Goal: Information Seeking & Learning: Learn about a topic

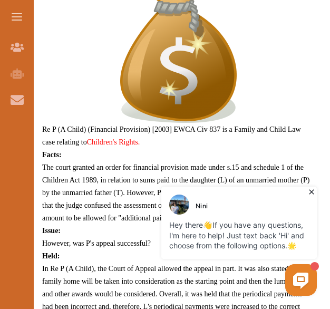
scroll to position [520, 0]
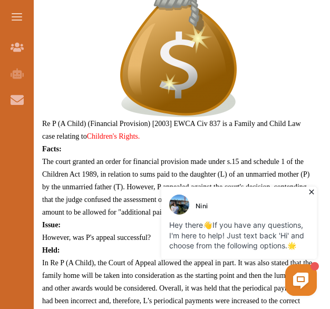
click at [310, 194] on icon at bounding box center [311, 191] width 11 height 11
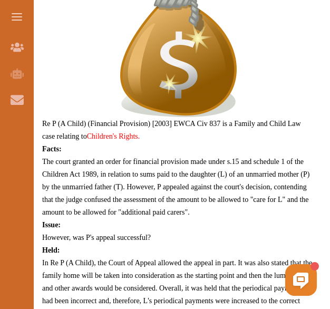
drag, startPoint x: 329, startPoint y: 78, endPoint x: 337, endPoint y: 105, distance: 27.3
drag, startPoint x: 329, startPoint y: 89, endPoint x: 325, endPoint y: 43, distance: 46.5
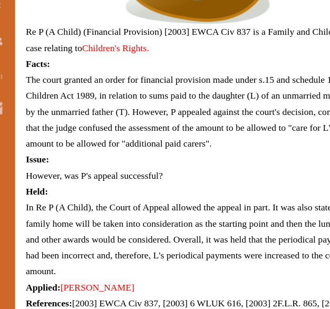
scroll to position [605, 0]
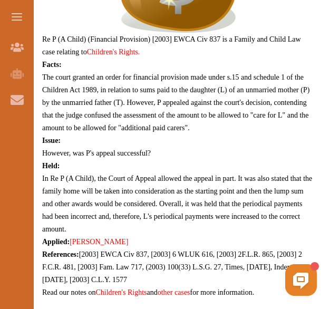
drag, startPoint x: 59, startPoint y: 76, endPoint x: 218, endPoint y: 72, distance: 159.1
click at [218, 73] on span "The court granted an order for financial provision made under s.15 and schedule…" at bounding box center [175, 102] width 267 height 58
click at [259, 42] on div "We do not allow selecting and copying of our content. You can get our subscript…" at bounding box center [165, 154] width 330 height 309
drag, startPoint x: 242, startPoint y: 136, endPoint x: 128, endPoint y: 107, distance: 117.9
click at [128, 107] on p "Also known as: P v T Re P (A Child) (Financial Provision) [2003] EWCA Civ 837 i…" at bounding box center [178, 80] width 272 height 436
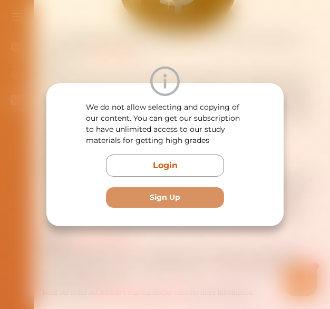
click at [228, 61] on div "We do not allow selecting and copying of our content. You can get our subscript…" at bounding box center [165, 154] width 330 height 309
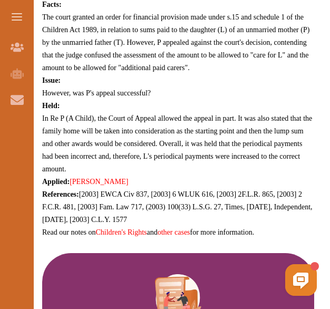
scroll to position [656, 0]
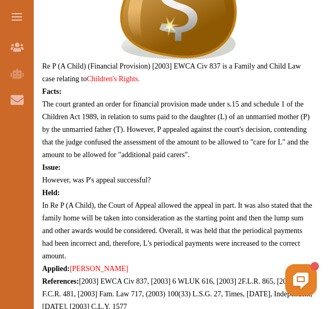
scroll to position [575, 0]
